Goal: Navigation & Orientation: Go to known website

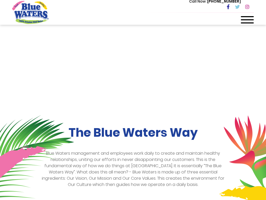
scroll to position [3, 0]
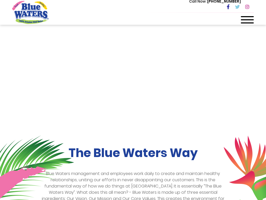
scroll to position [20, 0]
